Goal: Task Accomplishment & Management: Complete application form

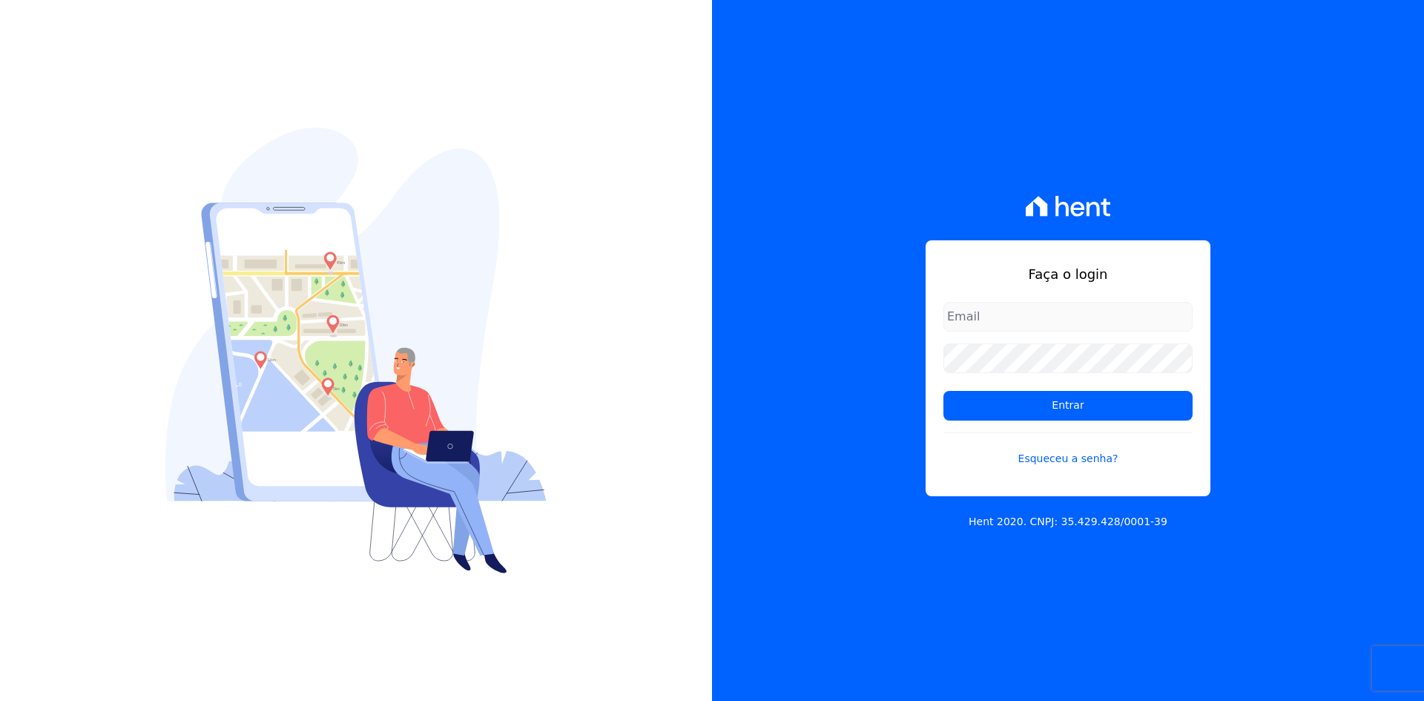
click at [1005, 305] on input "email" at bounding box center [1068, 317] width 249 height 30
click at [958, 312] on input "email" at bounding box center [1068, 317] width 249 height 30
paste input "victor@msarandu.com.br"
type input "victor@msarandu.com.br"
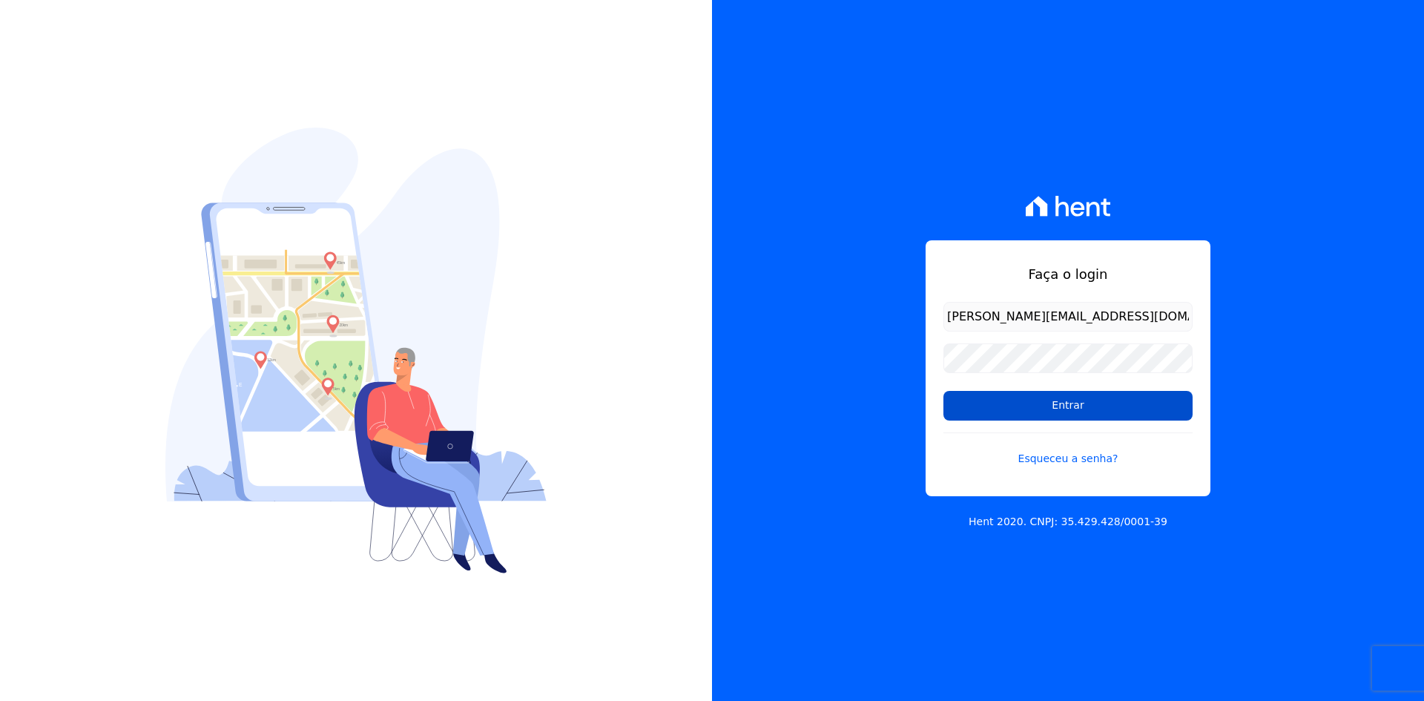
click at [1033, 407] on input "Entrar" at bounding box center [1068, 406] width 249 height 30
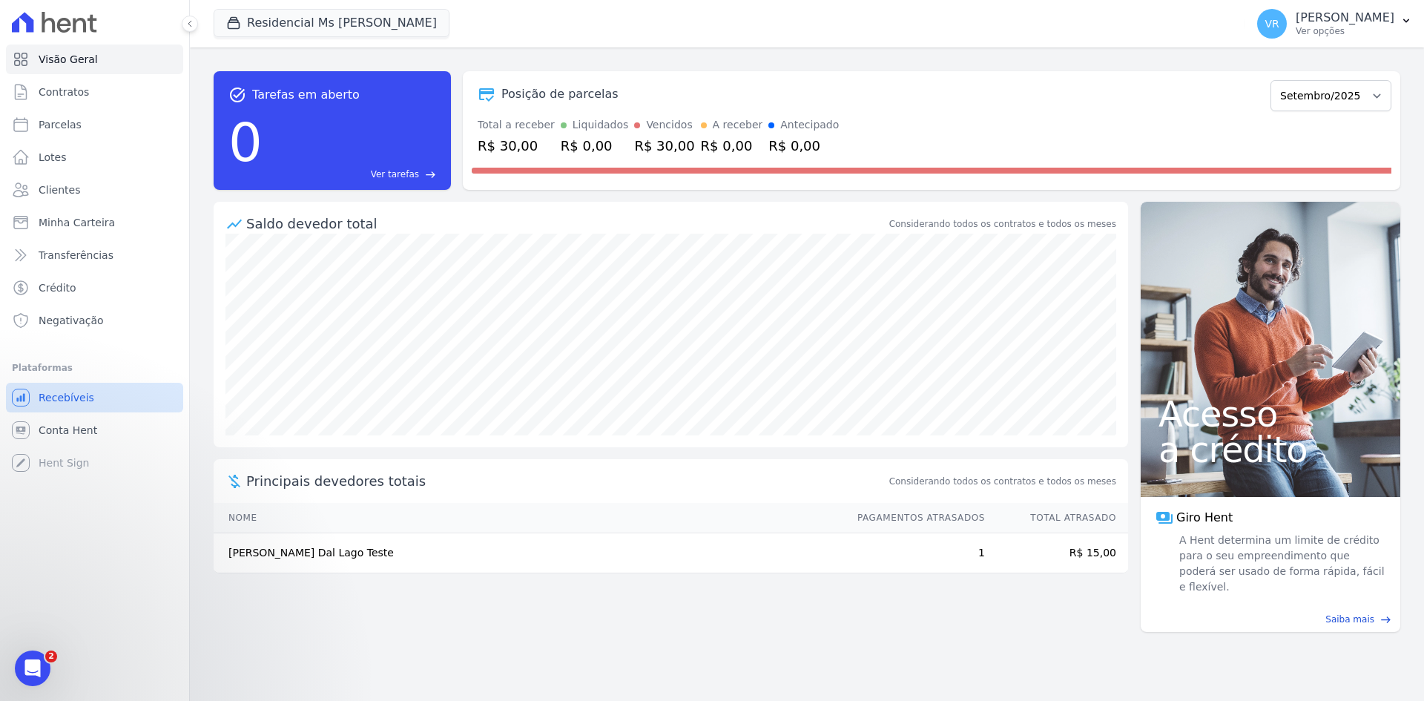
click at [84, 395] on span "Recebíveis" at bounding box center [67, 397] width 56 height 15
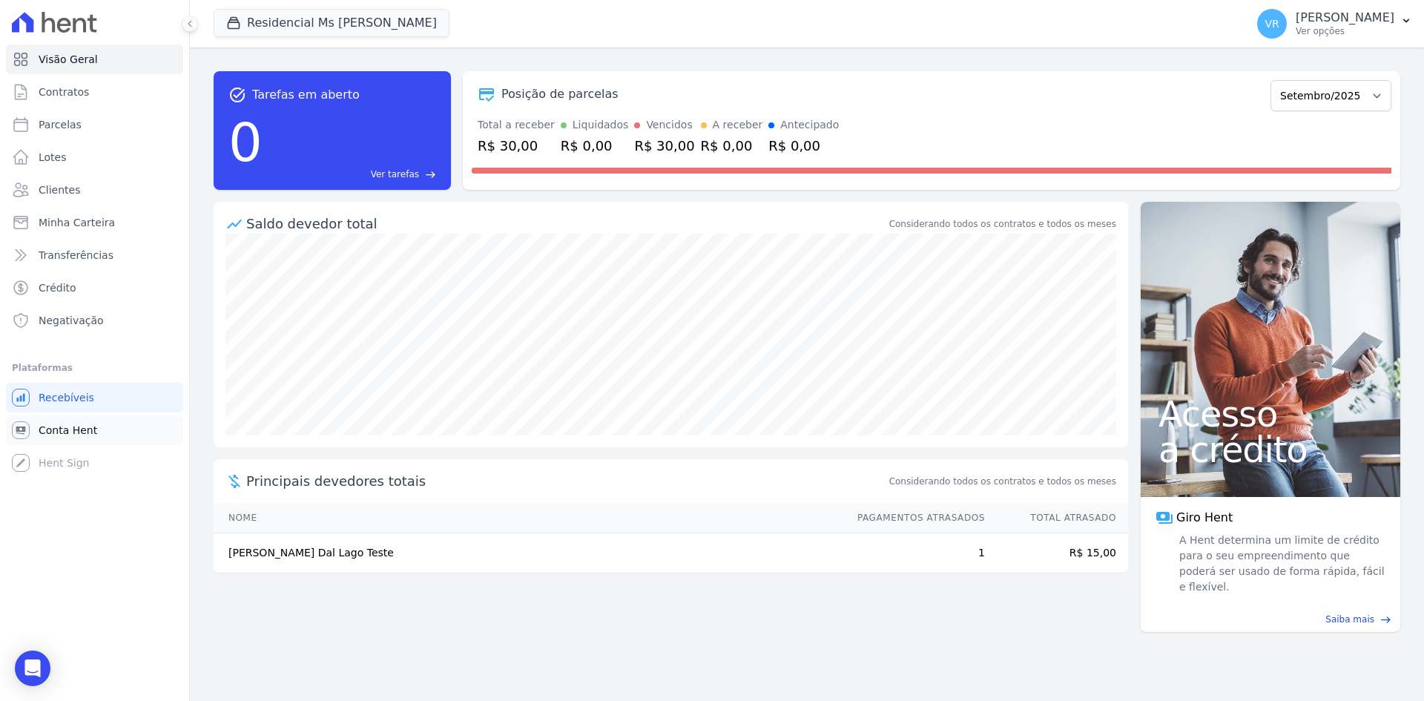
click at [74, 432] on span "Conta Hent" at bounding box center [68, 430] width 59 height 15
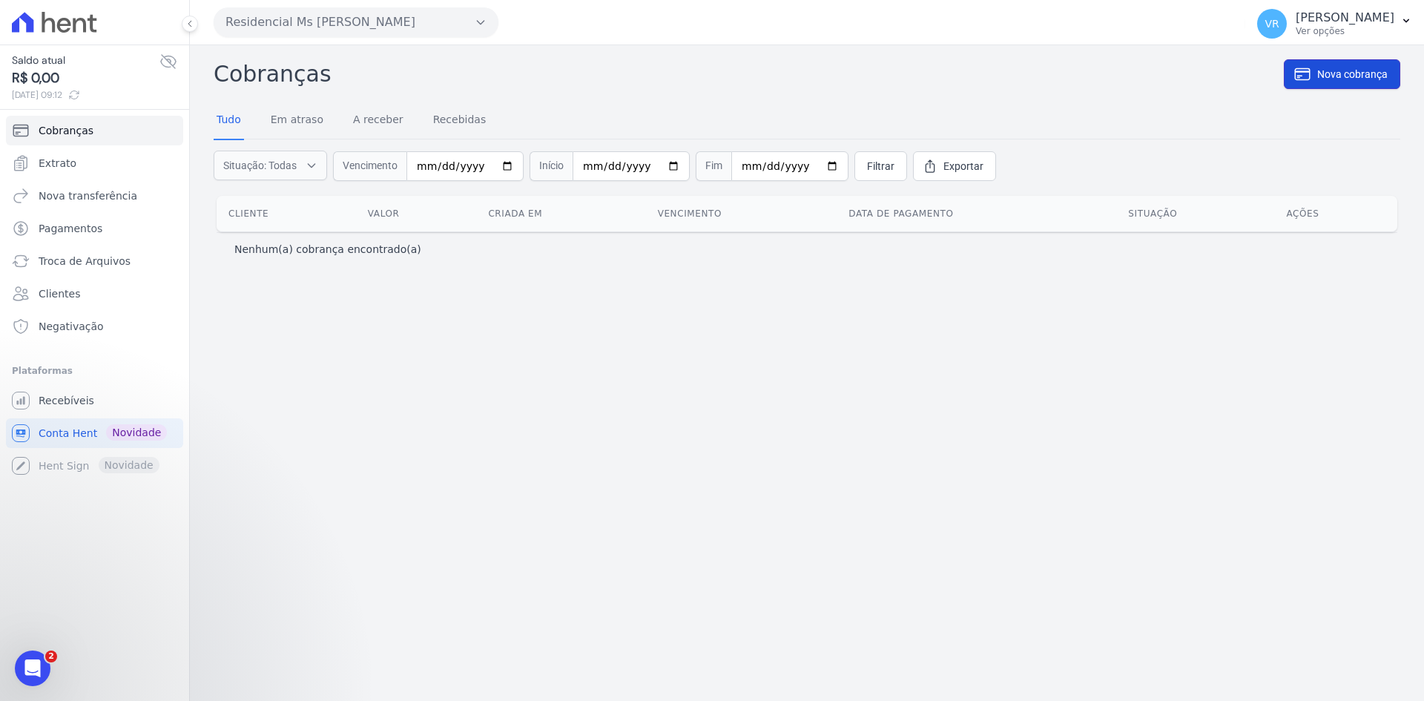
click at [1306, 76] on icon at bounding box center [1303, 74] width 18 height 18
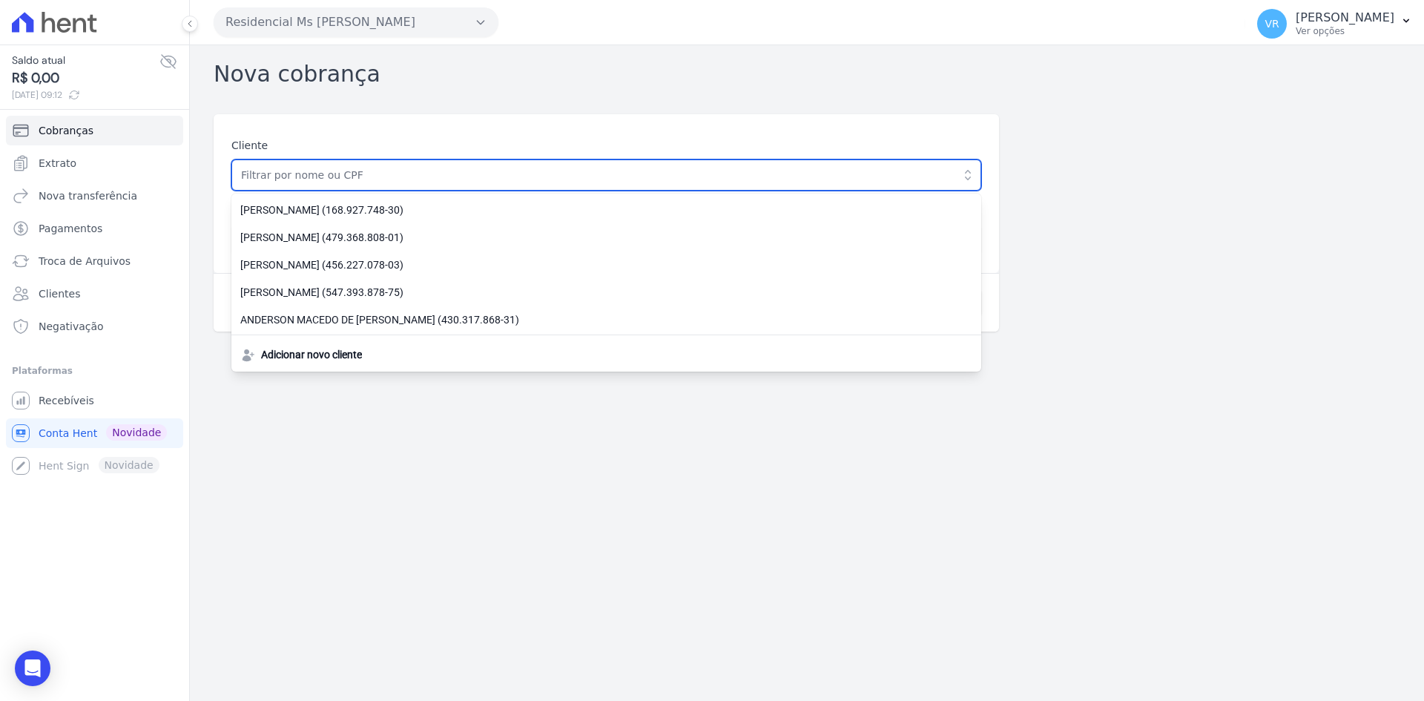
click at [416, 175] on input "text" at bounding box center [606, 175] width 750 height 31
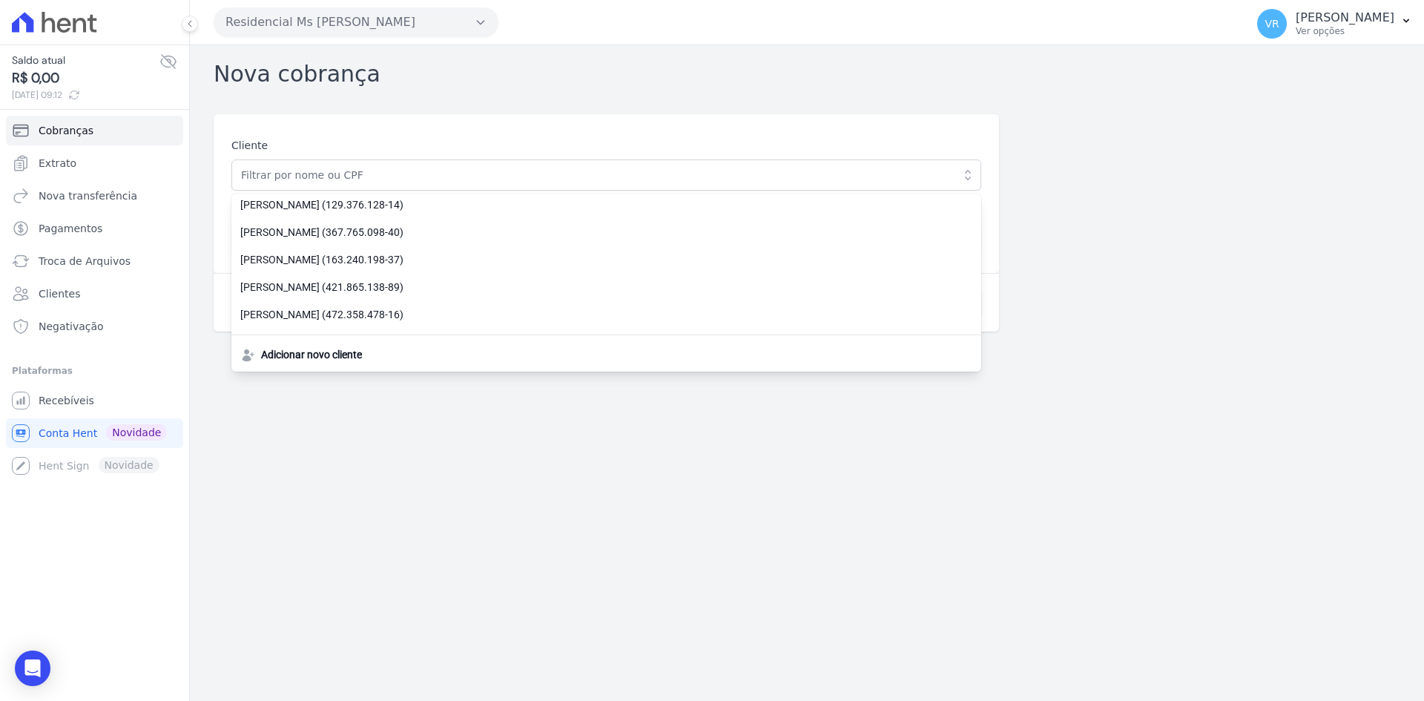
click at [1122, 153] on div "Cliente [PERSON_NAME] (168.927.748-30) [PERSON_NAME] (479.368.808-01) [PERSON_N…" at bounding box center [807, 222] width 1187 height 217
click at [1089, 160] on div "Cliente [PERSON_NAME] (168.927.748-30) [PERSON_NAME] (479.368.808-01) [PERSON_N…" at bounding box center [807, 222] width 1187 height 217
click at [930, 143] on label "Cliente" at bounding box center [606, 146] width 750 height 16
click at [444, 448] on div "Nova cobrança Cliente [PERSON_NAME] (168.927.748-30) [PERSON_NAME] (479.368.808…" at bounding box center [807, 373] width 1234 height 656
click at [226, 205] on div "Cliente [PERSON_NAME] (168.927.748-30) [PERSON_NAME] (479.368.808-01) [PERSON_N…" at bounding box center [607, 193] width 786 height 159
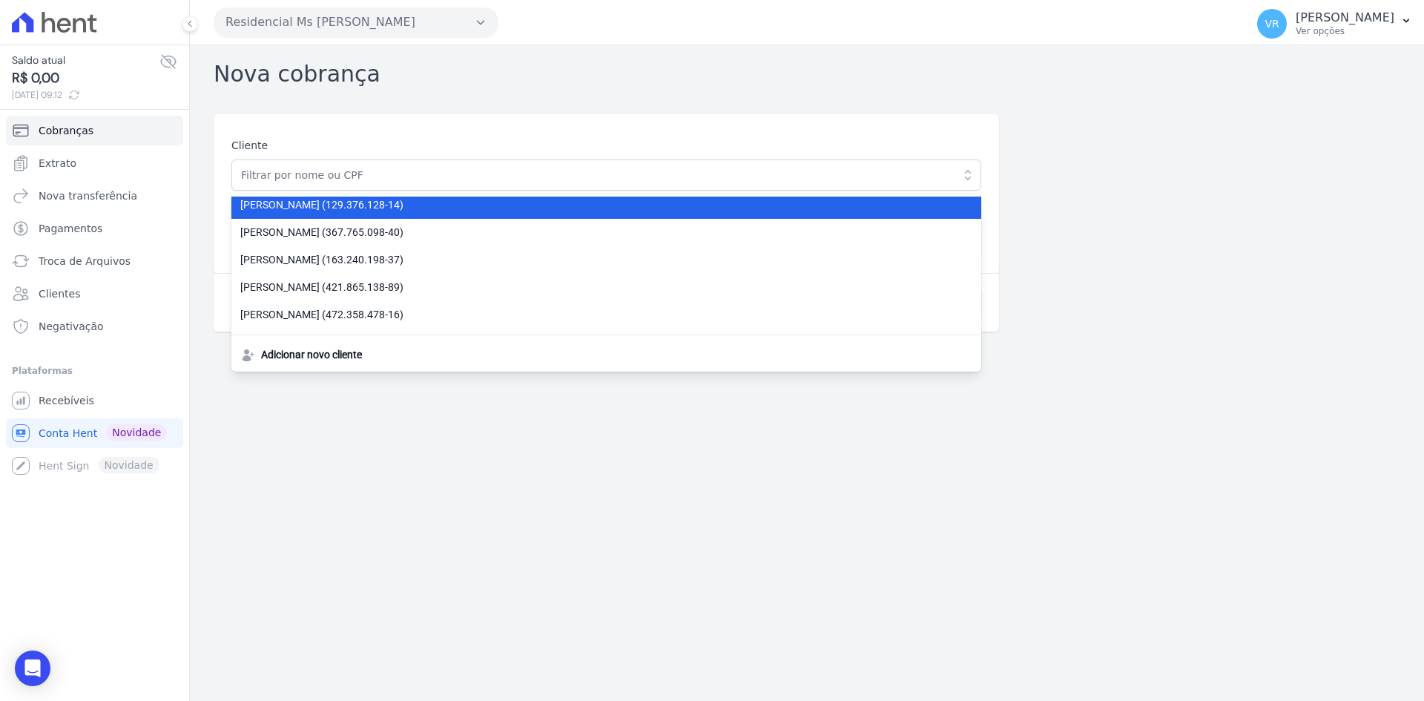
click at [254, 209] on span "[PERSON_NAME] (129.376.128-14)" at bounding box center [597, 205] width 714 height 16
type input "[PERSON_NAME]"
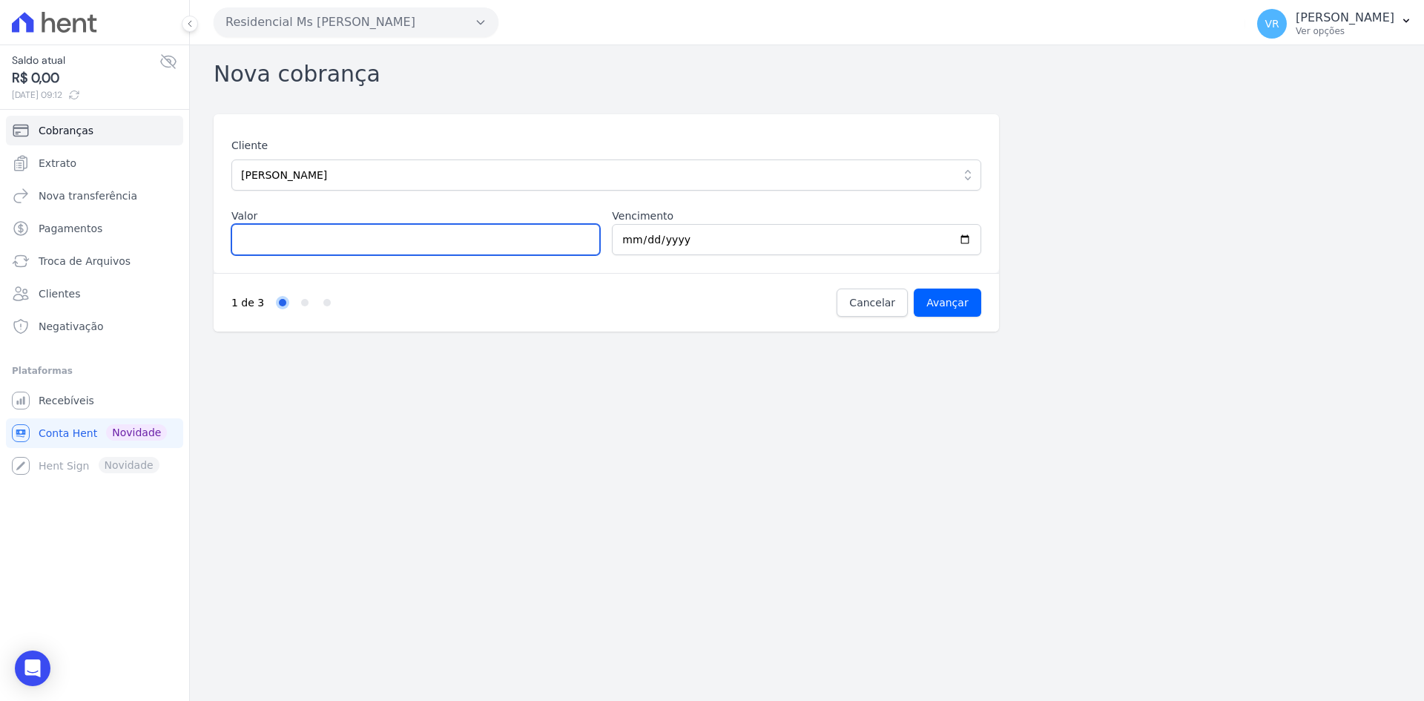
click at [415, 240] on input "Valor" at bounding box center [415, 239] width 369 height 31
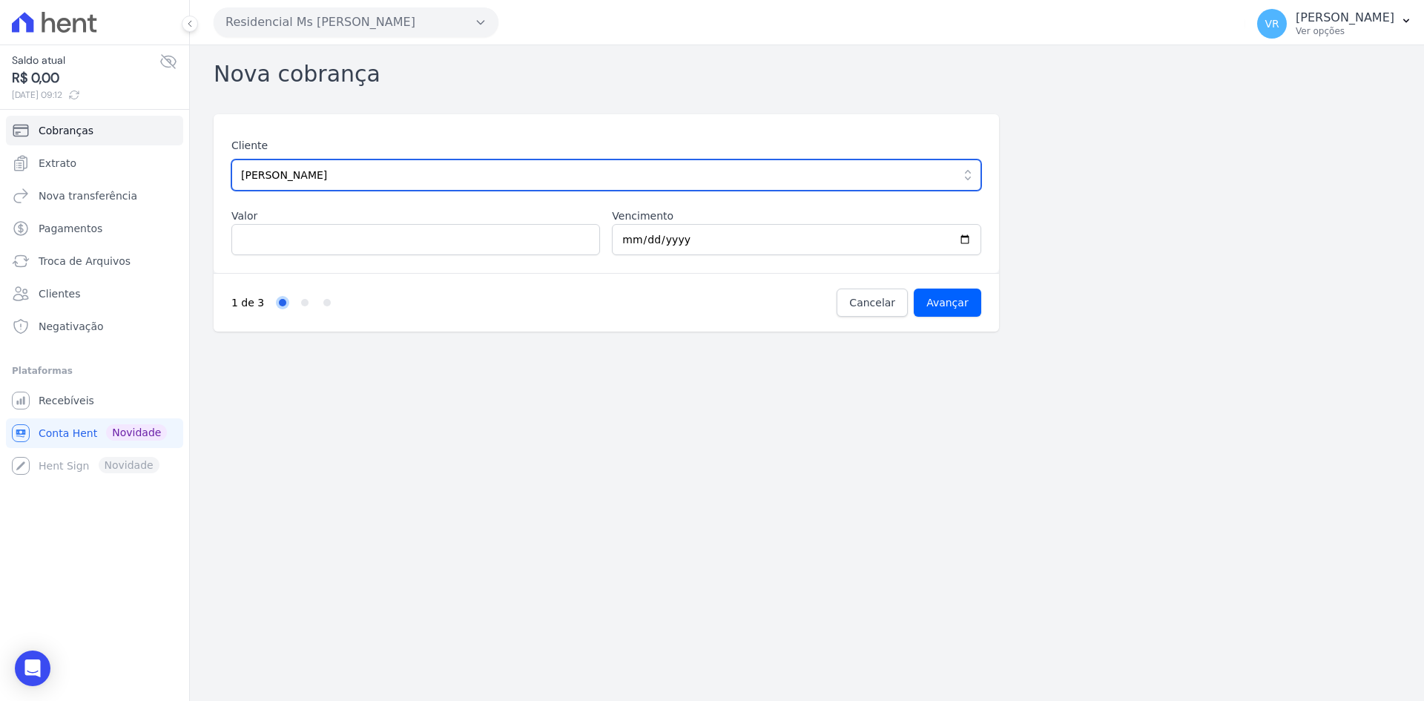
click at [751, 186] on input "[PERSON_NAME]" at bounding box center [606, 175] width 750 height 31
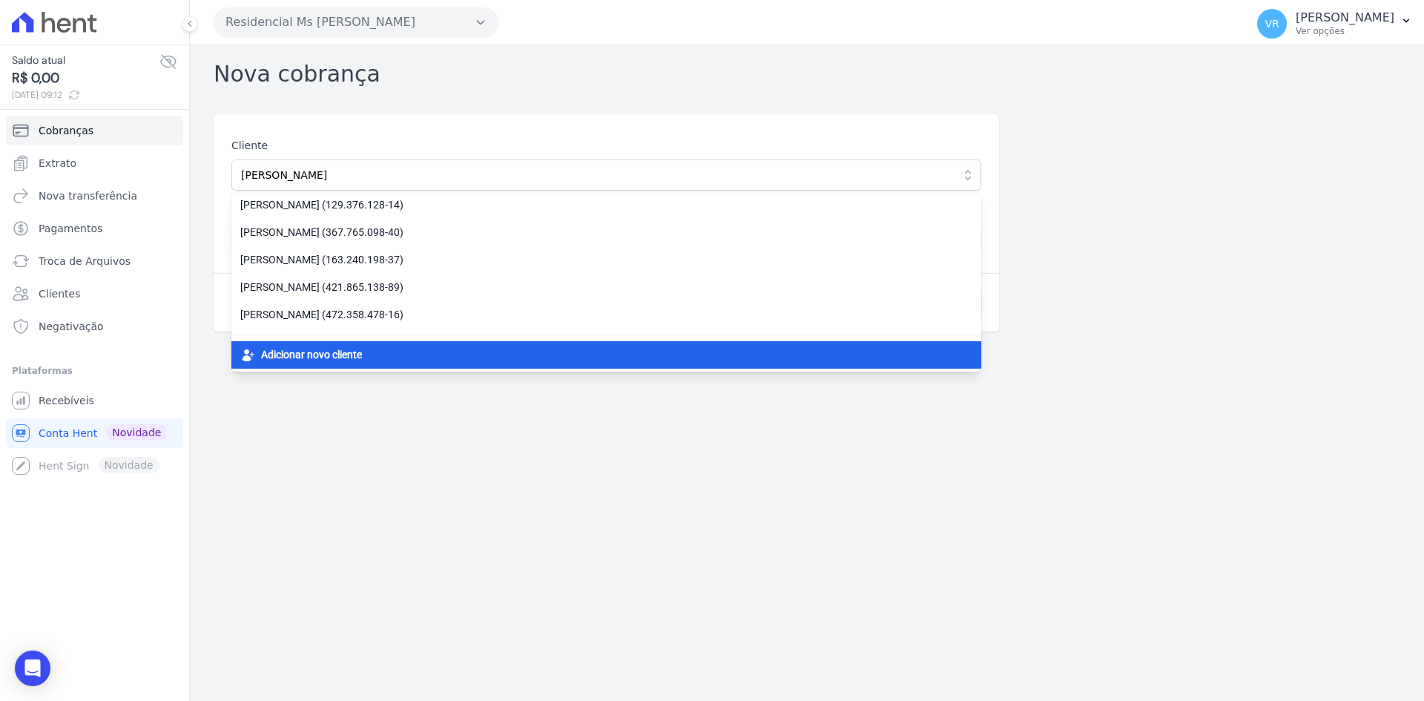
click at [360, 349] on span "Adicionar novo cliente" at bounding box center [311, 355] width 101 height 16
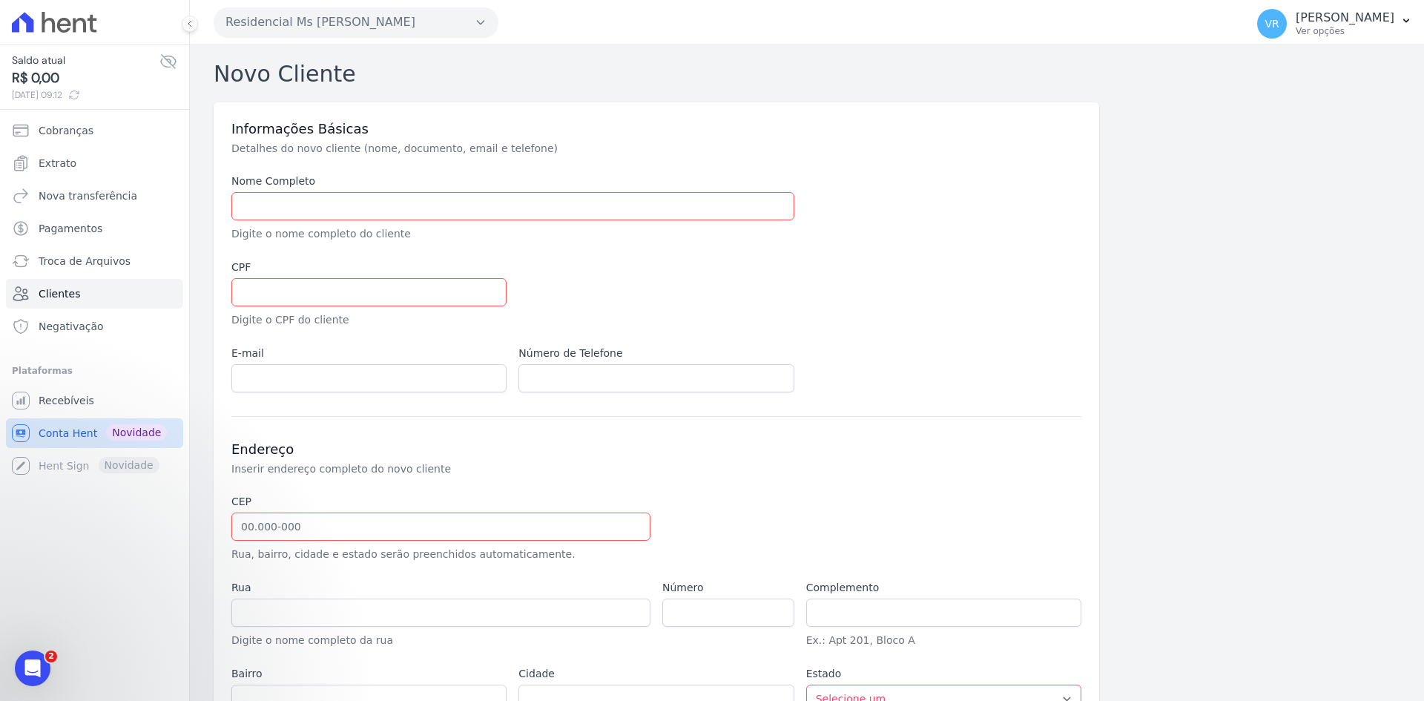
click at [76, 427] on span "Conta Hent" at bounding box center [68, 433] width 59 height 15
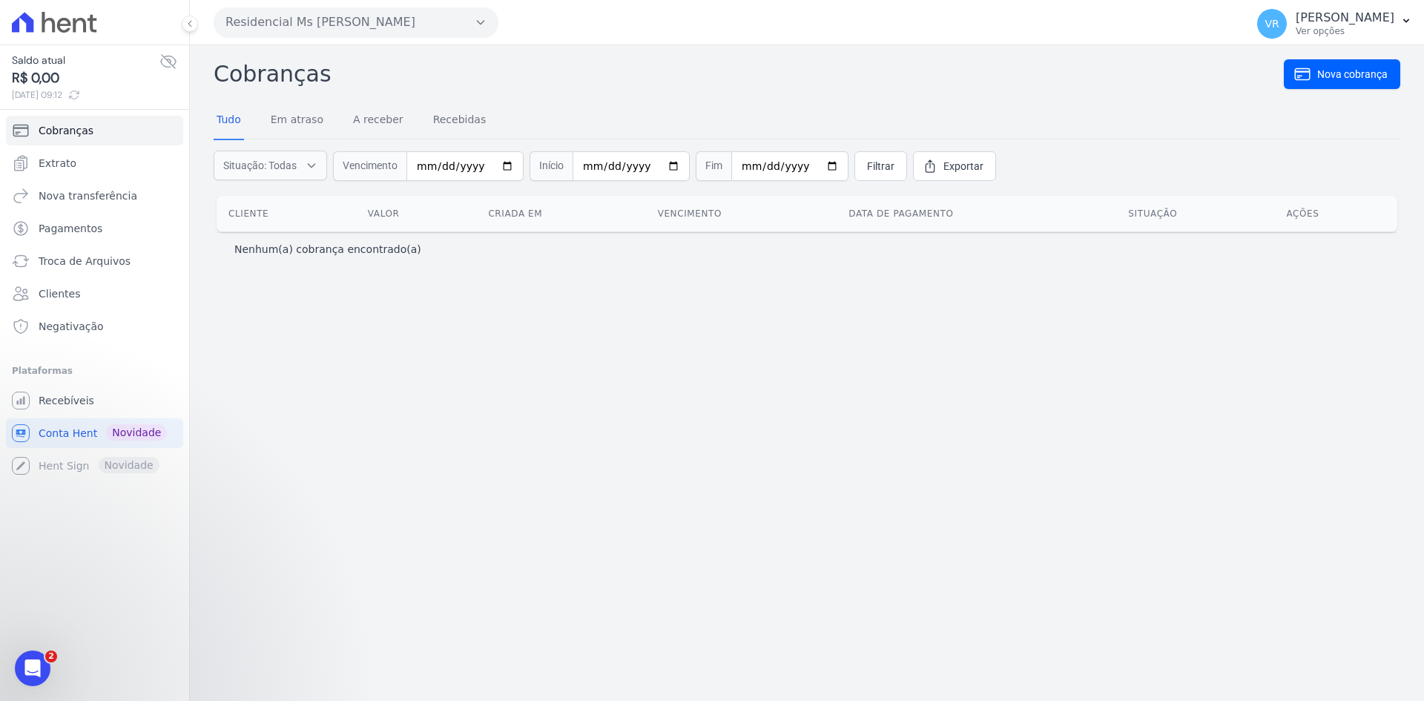
drag, startPoint x: 217, startPoint y: 69, endPoint x: 323, endPoint y: 76, distance: 107.0
click at [323, 76] on h2 "Cobranças" at bounding box center [749, 73] width 1071 height 33
click at [378, 78] on h2 "Cobranças" at bounding box center [749, 73] width 1071 height 33
drag, startPoint x: 243, startPoint y: 74, endPoint x: 252, endPoint y: 74, distance: 9.6
click at [252, 74] on h2 "Cobranças" at bounding box center [749, 73] width 1071 height 33
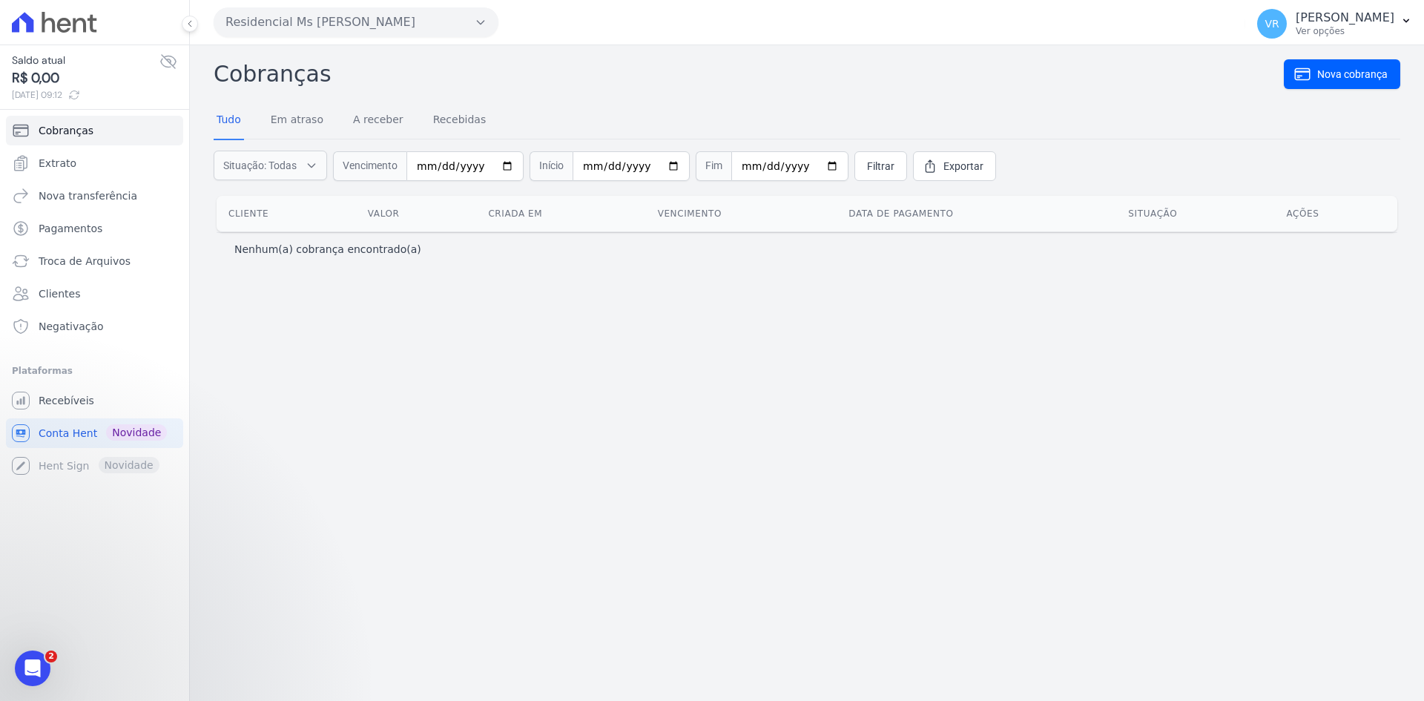
drag, startPoint x: 261, startPoint y: 74, endPoint x: 270, endPoint y: 74, distance: 8.9
click at [270, 74] on h2 "Cobranças" at bounding box center [749, 73] width 1071 height 33
click at [298, 74] on h2 "Cobranças" at bounding box center [749, 73] width 1071 height 33
drag, startPoint x: 318, startPoint y: 81, endPoint x: 216, endPoint y: 75, distance: 101.8
click at [216, 75] on h2 "Cobranças" at bounding box center [749, 73] width 1071 height 33
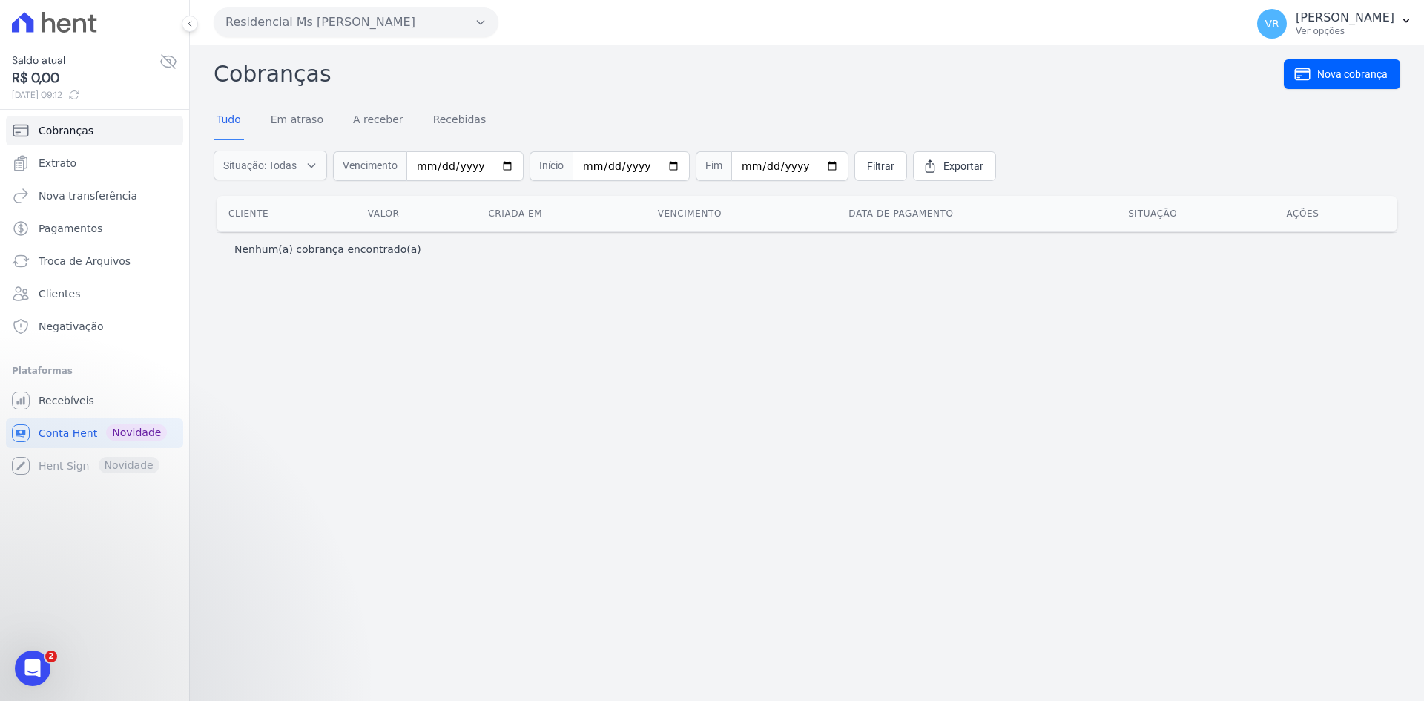
click at [205, 83] on div "Cobranças Nova cobrança Tudo Em atraso A receber Recebidas Situação: Todas Em a…" at bounding box center [807, 373] width 1234 height 656
drag, startPoint x: 205, startPoint y: 73, endPoint x: 225, endPoint y: 72, distance: 19.3
click at [225, 72] on div "Cobranças Nova cobrança Tudo Em atraso A receber Recebidas Situação: Todas Em a…" at bounding box center [807, 373] width 1234 height 656
drag, startPoint x: 238, startPoint y: 72, endPoint x: 252, endPoint y: 72, distance: 14.1
click at [252, 72] on h2 "Cobranças" at bounding box center [749, 73] width 1071 height 33
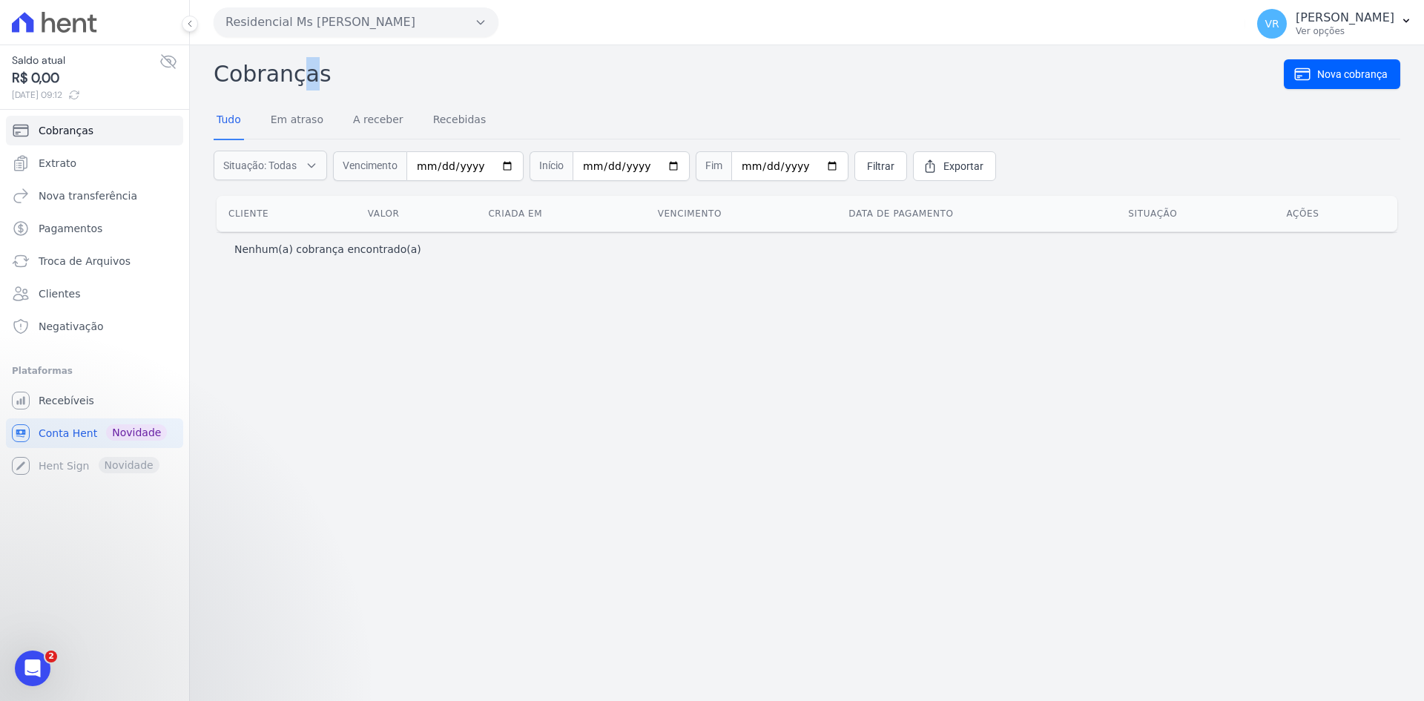
click at [270, 75] on h2 "Cobranças" at bounding box center [749, 73] width 1071 height 33
drag, startPoint x: 285, startPoint y: 76, endPoint x: 296, endPoint y: 79, distance: 11.7
click at [296, 79] on h2 "Cobranças" at bounding box center [749, 73] width 1071 height 33
click at [373, 81] on h2 "Cobranças" at bounding box center [749, 73] width 1071 height 33
